Goal: Navigation & Orientation: Find specific page/section

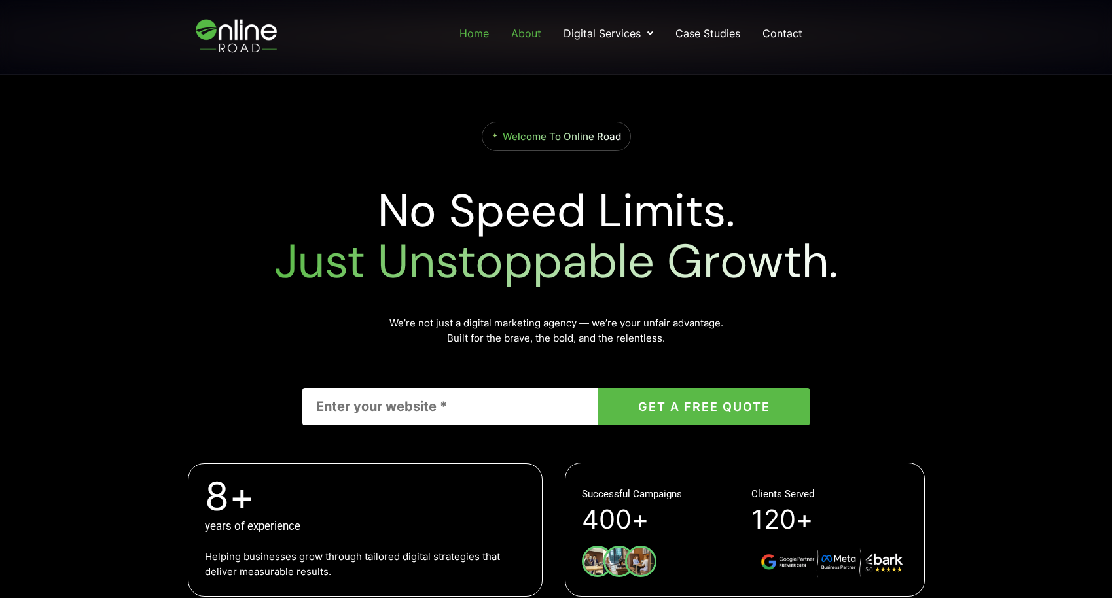
click at [516, 31] on link "About" at bounding box center [526, 34] width 33 height 24
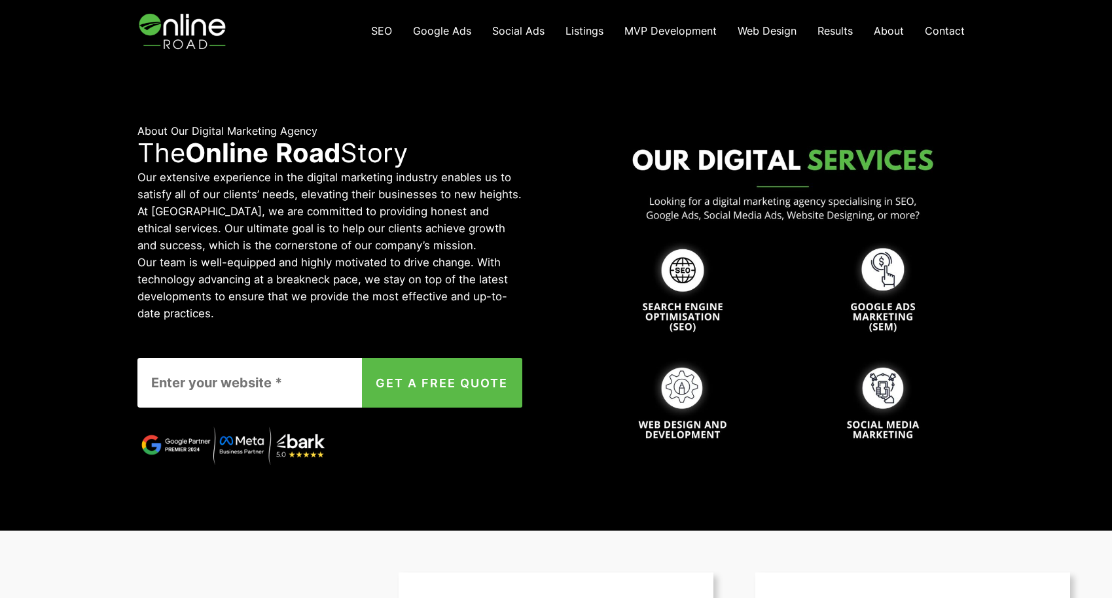
click at [831, 29] on span "Results" at bounding box center [835, 30] width 35 height 13
